Goal: Information Seeking & Learning: Learn about a topic

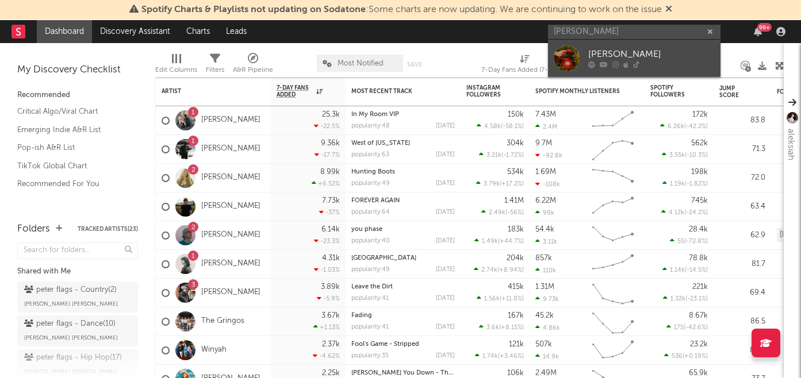
type input "[PERSON_NAME]"
click at [614, 53] on div "[PERSON_NAME]" at bounding box center [651, 55] width 126 height 14
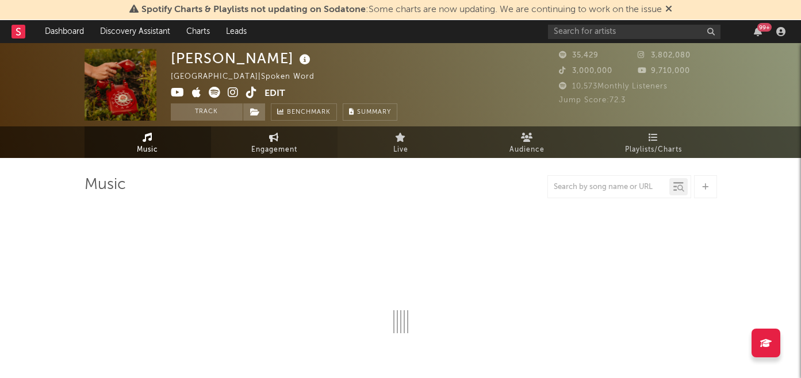
select select "1w"
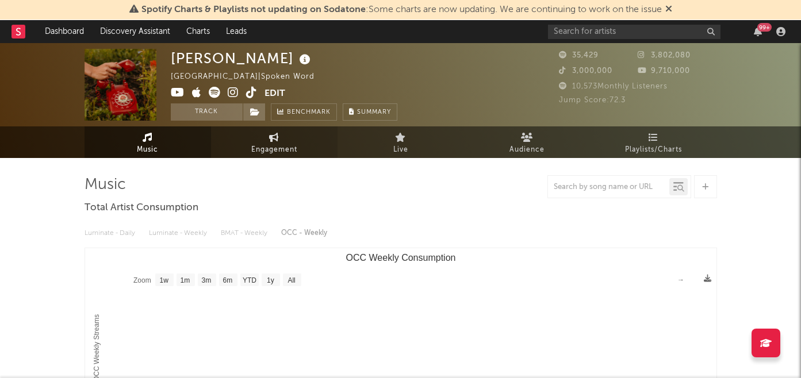
click at [271, 149] on span "Engagement" at bounding box center [274, 150] width 46 height 14
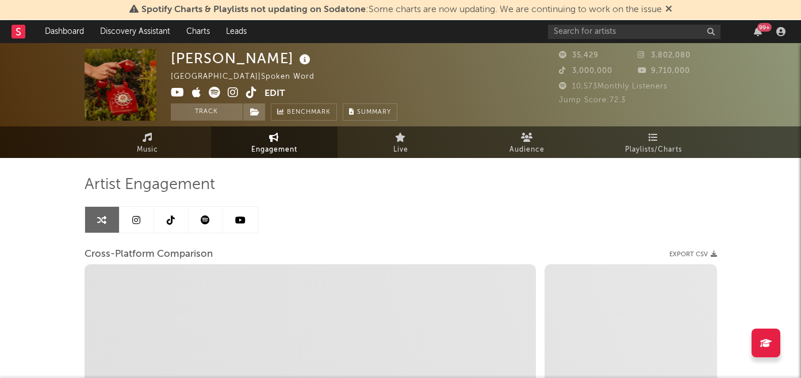
select select "1w"
click at [202, 219] on icon at bounding box center [205, 220] width 9 height 9
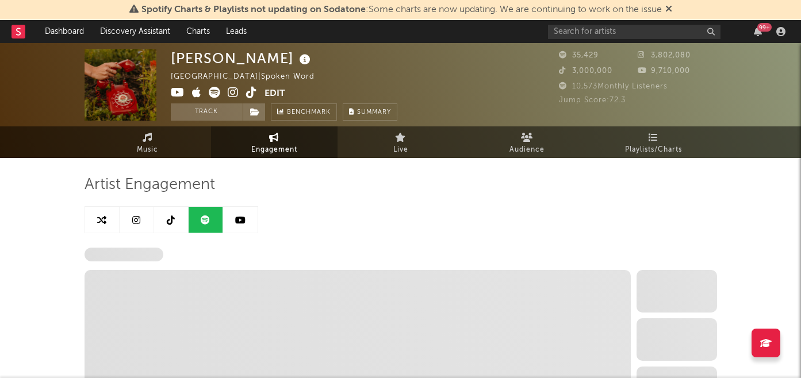
select select "6m"
select select "1w"
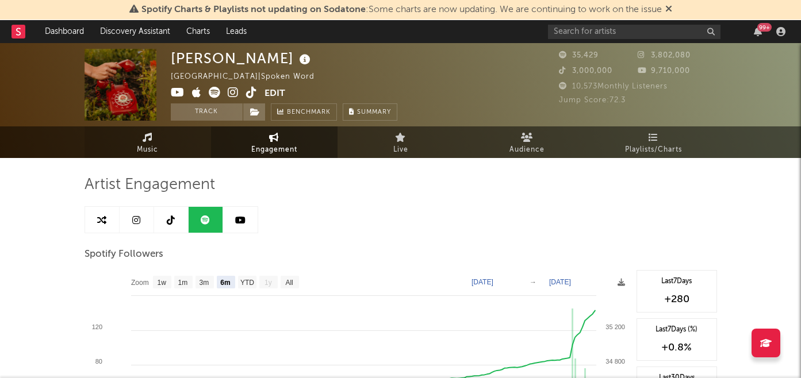
click at [122, 136] on link "Music" at bounding box center [147, 142] width 126 height 32
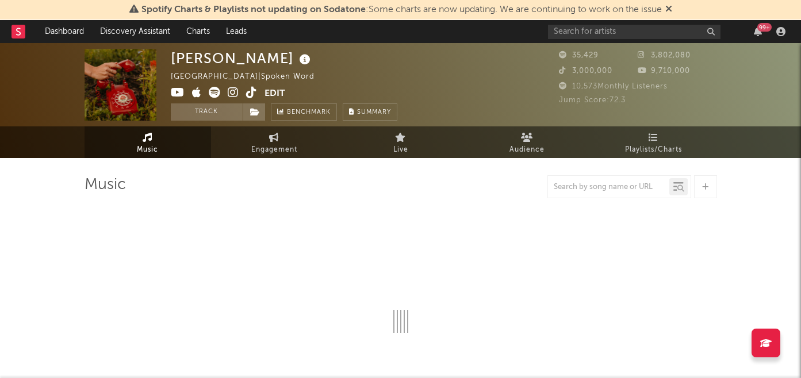
select select "1w"
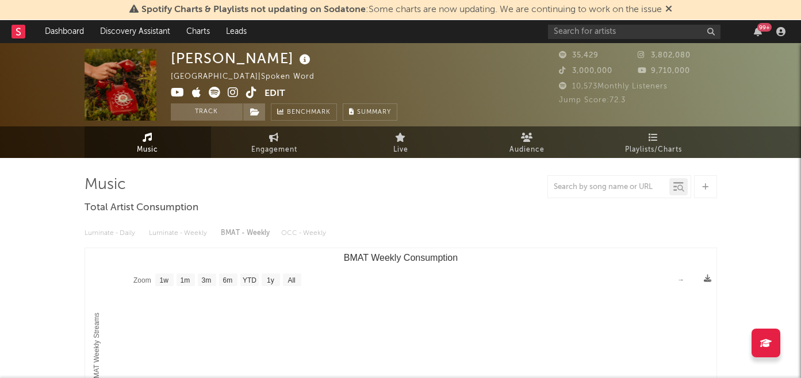
click at [235, 90] on icon at bounding box center [233, 92] width 11 height 11
